Goal: Task Accomplishment & Management: Manage account settings

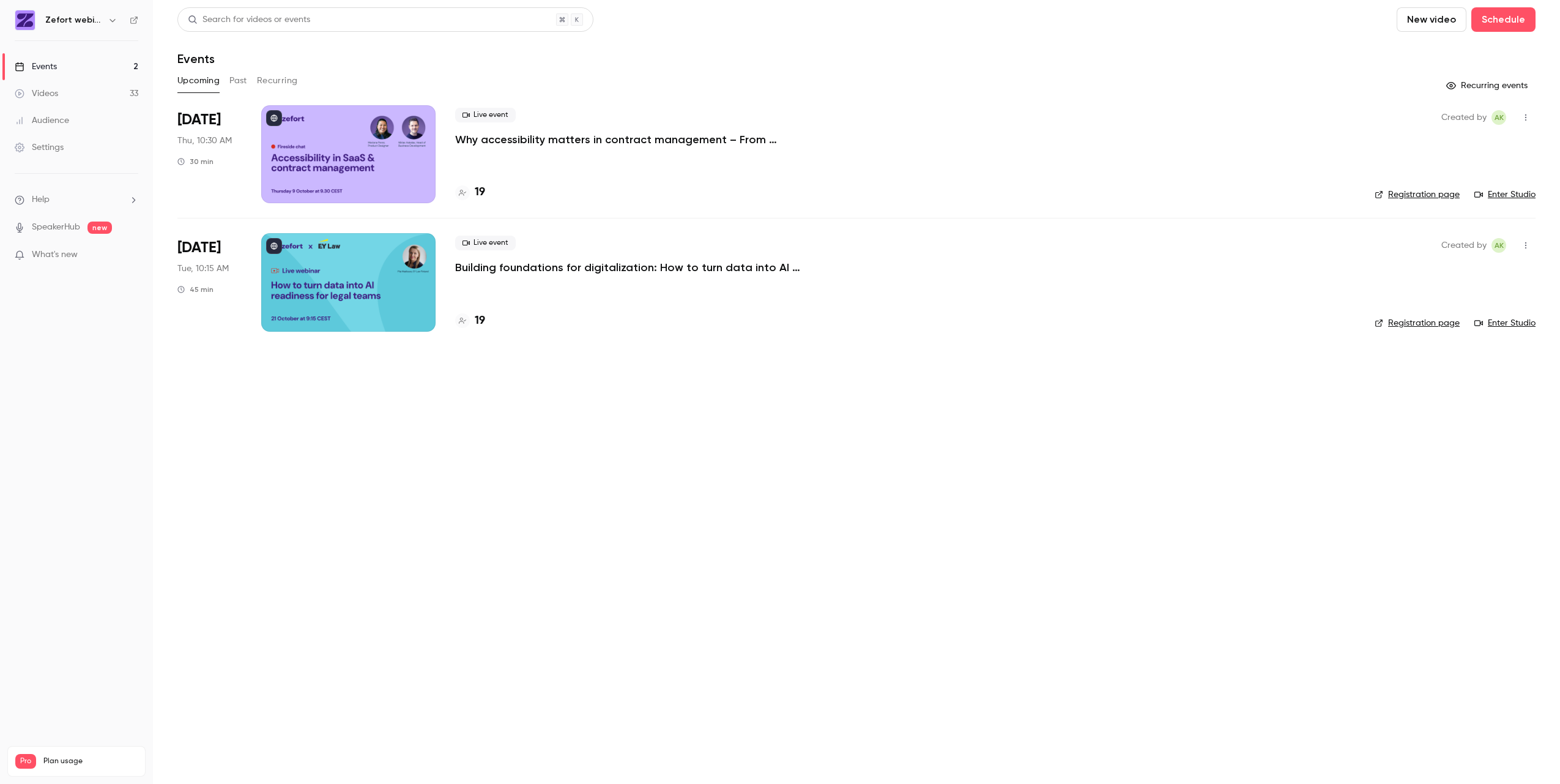
click at [376, 300] on div at bounding box center [348, 282] width 174 height 98
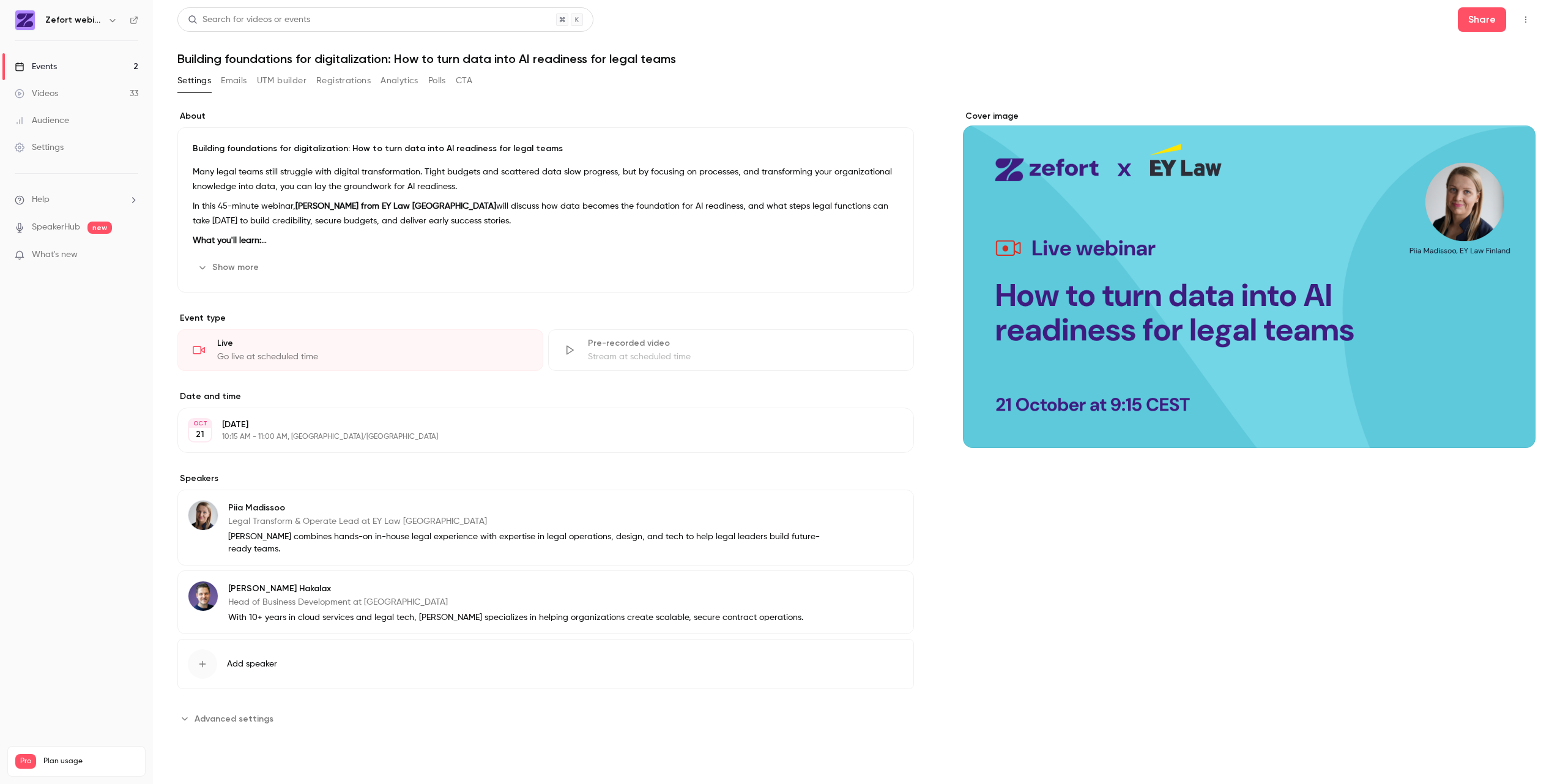
click at [325, 80] on button "Registrations" at bounding box center [344, 80] width 55 height 20
